Goal: Use online tool/utility: Use online tool/utility

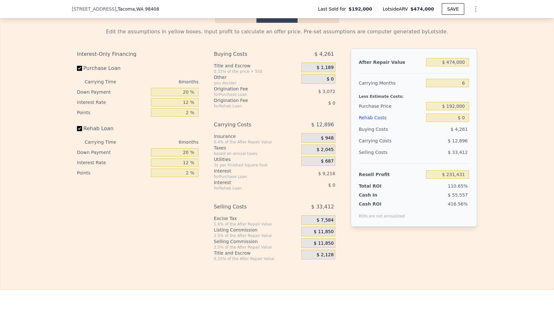
scroll to position [1052, 0]
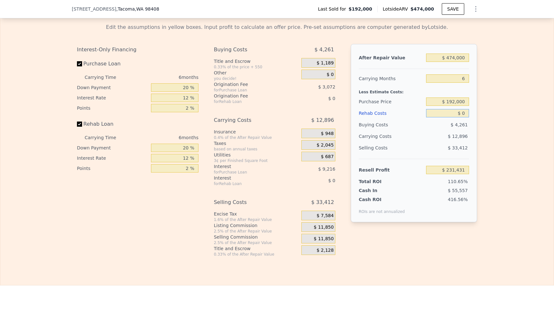
click at [465, 116] on input "$ 0" at bounding box center [447, 113] width 43 height 8
type input "$ 8"
type input "$ 231,423"
type input "$ 80"
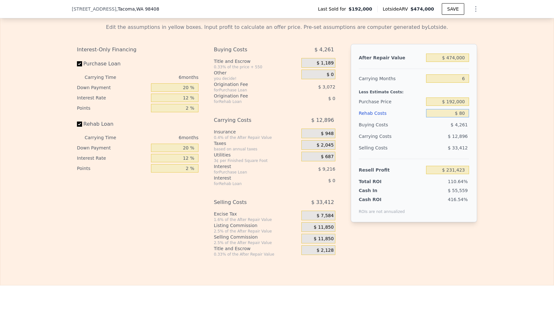
type input "$ 231,344"
type input "$ 800"
type input "$ 230,582"
type input "$ 8,000"
type input "$ 222,919"
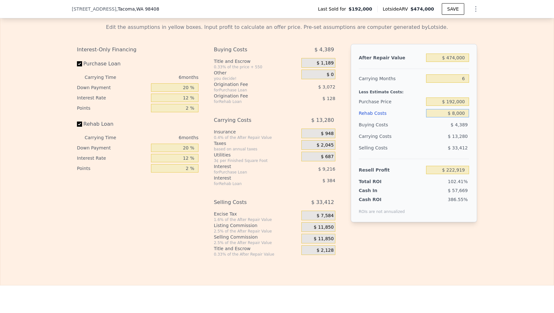
type input "$ 80,000"
type input "$ 146,311"
click at [451, 102] on input "$ 192,000" at bounding box center [447, 102] width 43 height 8
type input "$ 280,000"
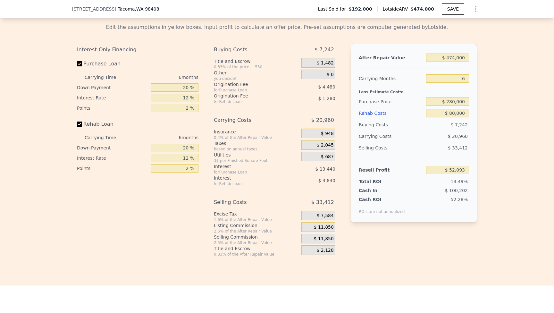
click at [489, 109] on div "Edit the assumptions in yellow boxes. Input profit to calculate an offer price.…" at bounding box center [277, 137] width 554 height 239
type input "$ 52,386"
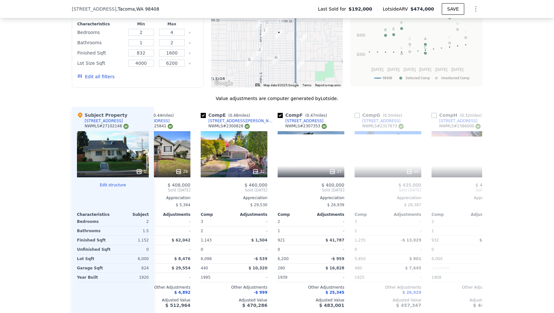
scroll to position [0, 270]
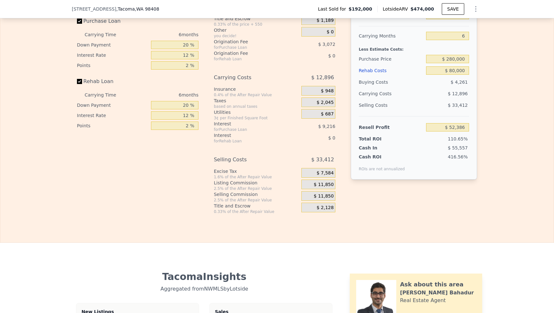
type input "$ 0"
type input "$ 231,431"
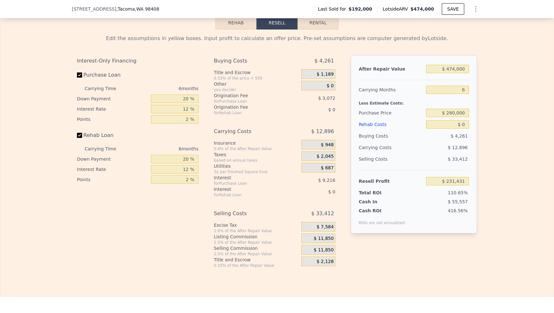
scroll to position [1040, 0]
click at [455, 66] on input "$ 474,000" at bounding box center [447, 69] width 43 height 8
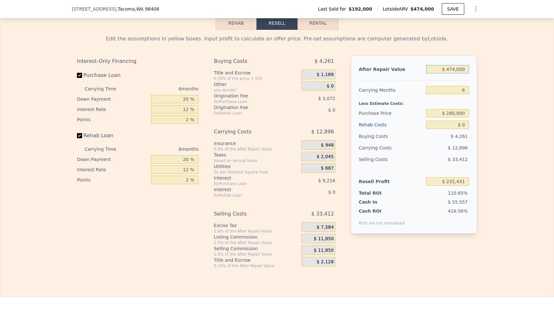
click at [455, 66] on input "$ 474,000" at bounding box center [447, 69] width 43 height 8
type input "$ 4"
type input "-$ 208,755"
type input "$ 425"
type input "-$ 208,365"
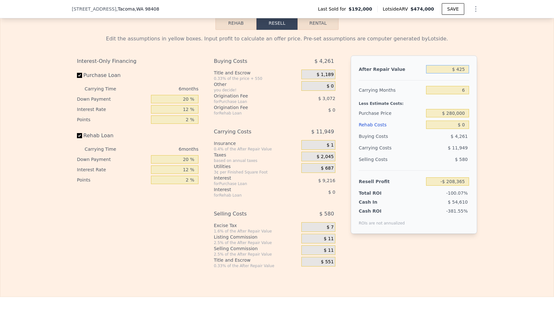
type input "$ 4,250"
type input "-$ 204,812"
type input "$ 42,500"
type input "-$ 169,292"
type input "$ 425,000"
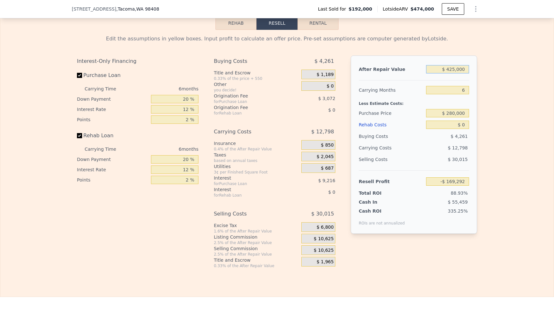
type input "$ 185,926"
click at [528, 116] on div "Edit the assumptions in yellow boxes. Input profit to calculate an offer price.…" at bounding box center [277, 149] width 554 height 239
click at [464, 125] on input "$ 0" at bounding box center [447, 125] width 43 height 8
type input "$ 8"
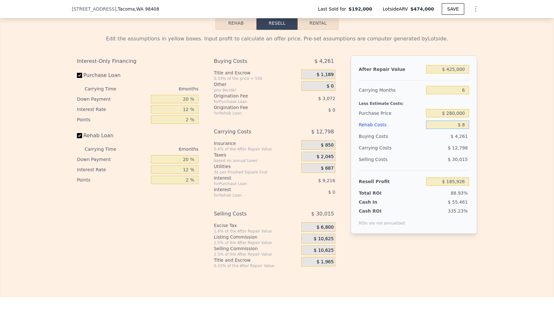
type input "$ 185,918"
type input "$ 80"
type input "$ 185,839"
type input "$ 800"
type input "$ 185,077"
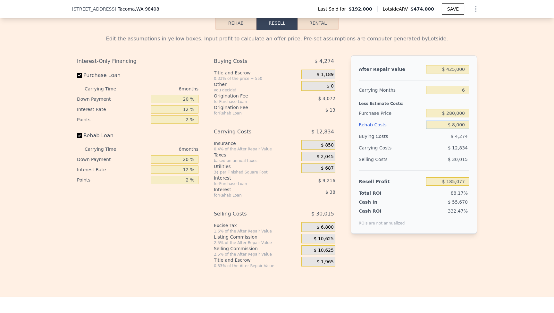
type input "$ 80,000"
type input "$ 100,806"
type input "$ 800,000"
type input "-$ 665,274"
type input "$ 80,000"
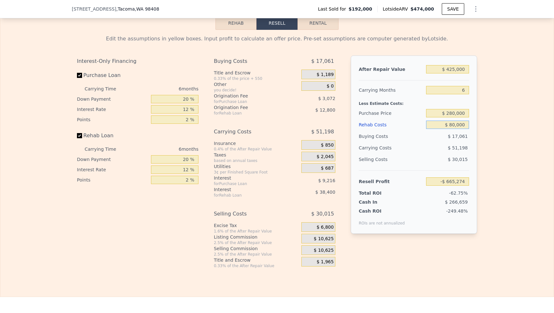
type input "$ 100,806"
click at [494, 118] on div "Edit the assumptions in yellow boxes. Input profit to calculate an offer price.…" at bounding box center [277, 149] width 554 height 239
click at [461, 111] on input "$ 280,000" at bounding box center [447, 113] width 43 height 8
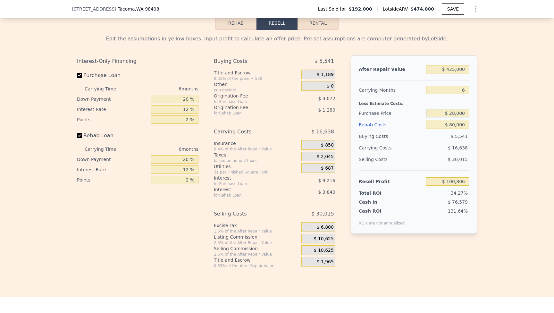
type input "$ 280,000"
type input "$ 6,881"
click at [498, 118] on div "Edit the assumptions in yellow boxes. Input profit to calculate an offer price.…" at bounding box center [277, 149] width 554 height 239
click at [453, 112] on input "$ 280,000" at bounding box center [447, 113] width 43 height 8
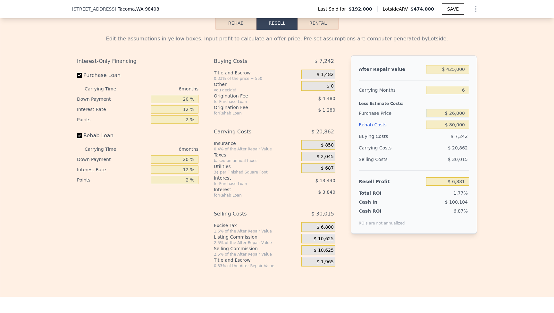
type input "$ 260,000"
click at [490, 124] on div "Edit the assumptions in yellow boxes. Input profit to calculate an offer price.…" at bounding box center [277, 149] width 554 height 239
type input "$ 28,227"
type input "$ 474,000"
type input "$ 0"
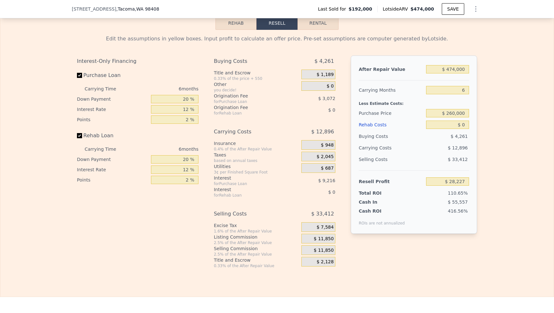
type input "$ 231,431"
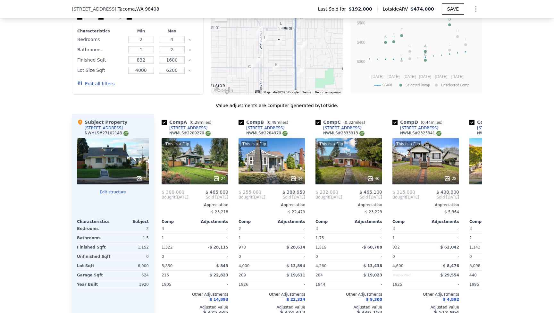
scroll to position [0, 0]
click at [210, 161] on div "This is a Flip 24" at bounding box center [195, 161] width 67 height 46
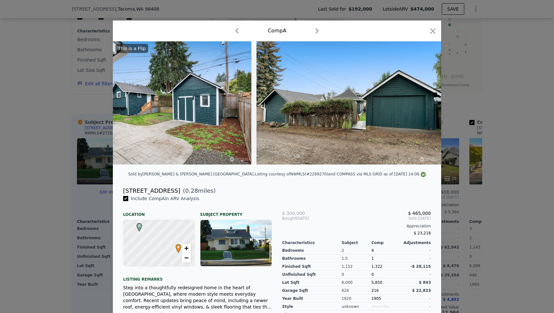
scroll to position [0, 4226]
